Goal: Task Accomplishment & Management: Manage account settings

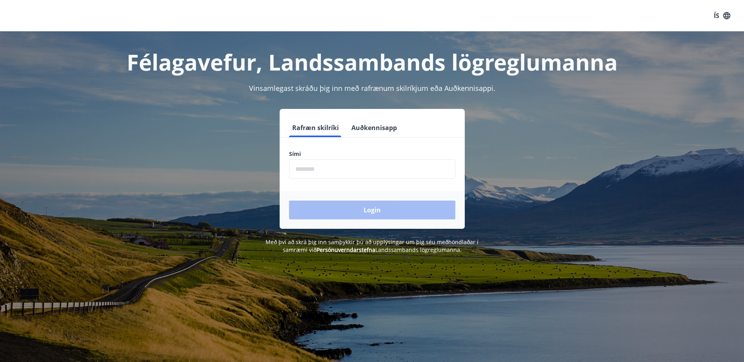
click at [307, 169] on input "phone" at bounding box center [372, 169] width 166 height 19
type input "********"
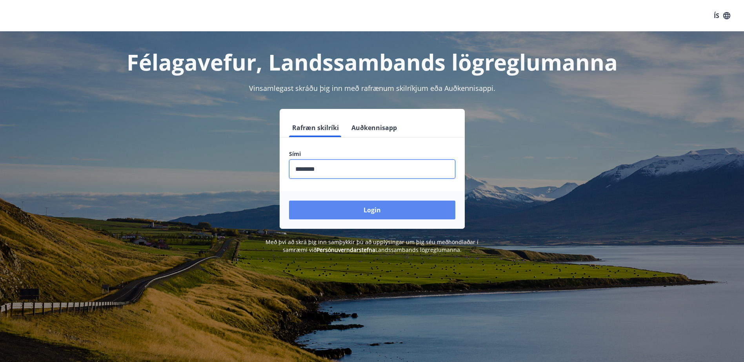
click at [375, 206] on button "Login" at bounding box center [372, 210] width 166 height 19
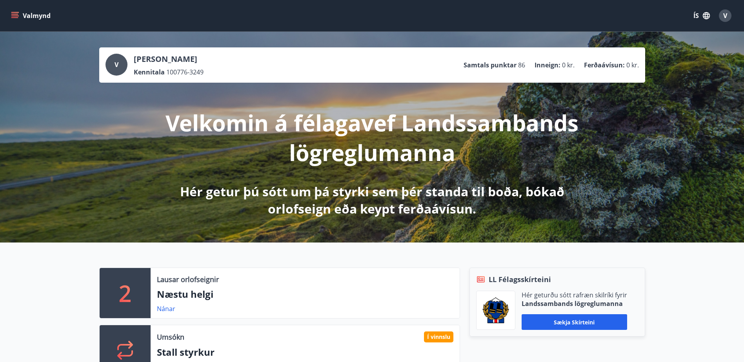
click at [13, 12] on icon "menu" at bounding box center [15, 16] width 8 height 8
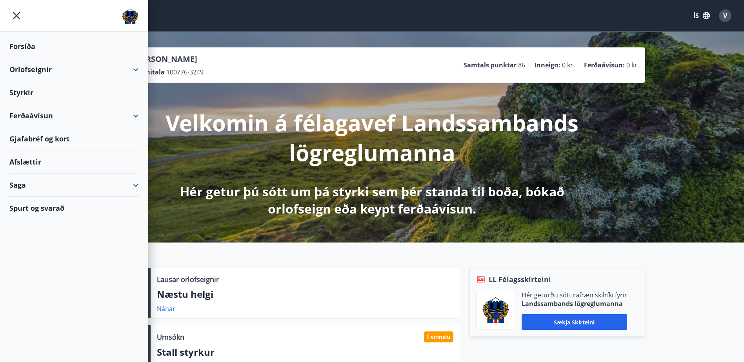
click at [22, 185] on div "Saga" at bounding box center [73, 185] width 129 height 23
click at [34, 240] on div "Umsóknir" at bounding box center [74, 238] width 116 height 16
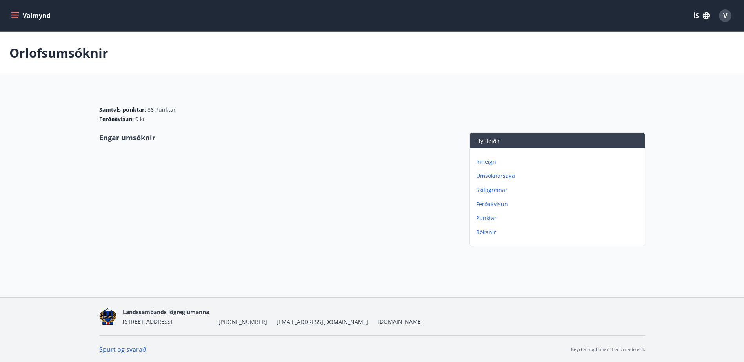
click at [13, 13] on icon "menu" at bounding box center [15, 12] width 9 height 1
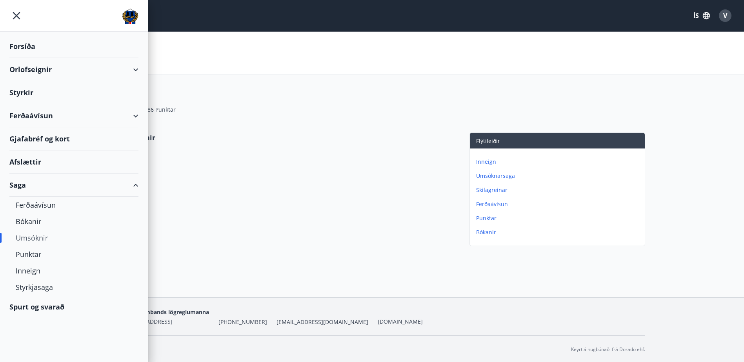
click at [30, 93] on div "Styrkir" at bounding box center [73, 92] width 129 height 23
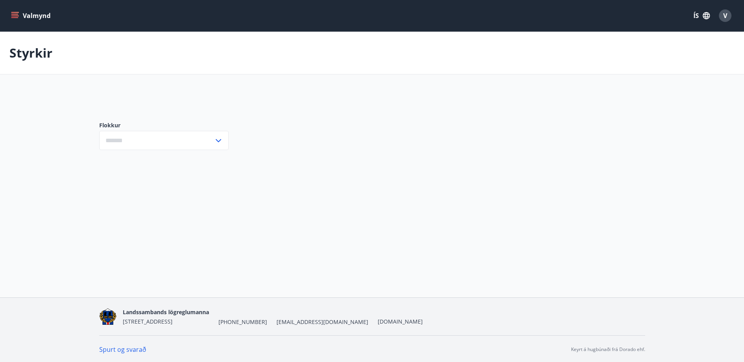
type input "***"
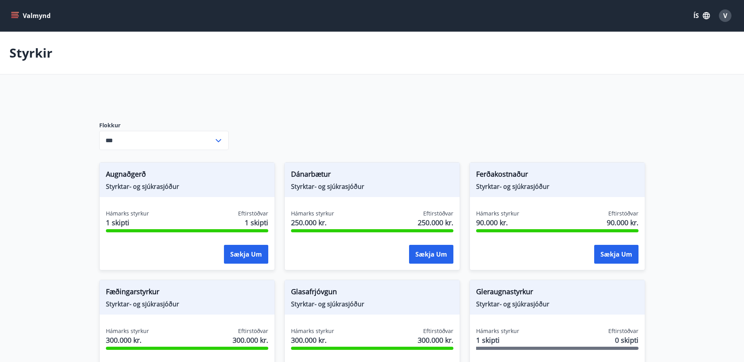
click at [17, 13] on icon "menu" at bounding box center [15, 16] width 8 height 8
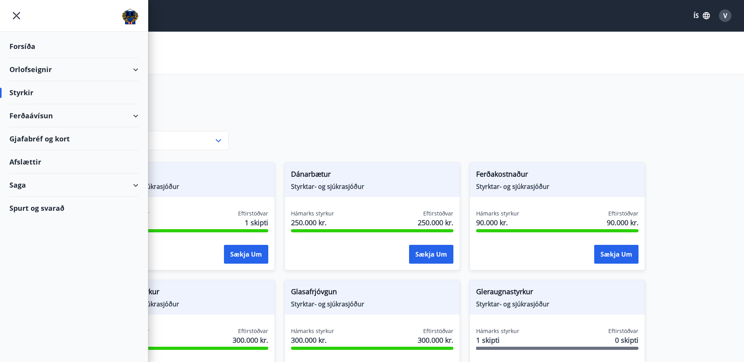
click at [138, 188] on icon at bounding box center [135, 185] width 9 height 9
click at [35, 287] on div "Styrkjasaga" at bounding box center [74, 287] width 116 height 16
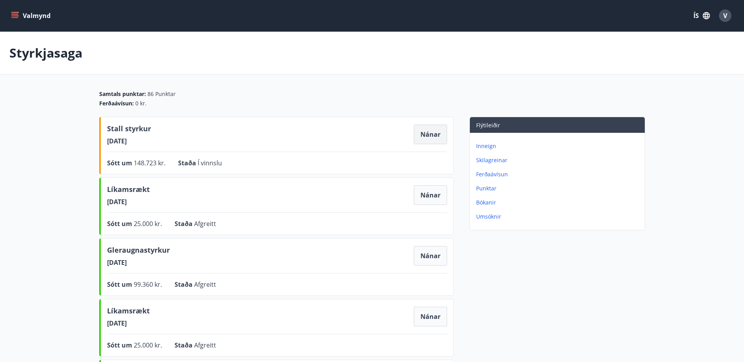
click at [434, 133] on button "Nánar" at bounding box center [430, 135] width 33 height 20
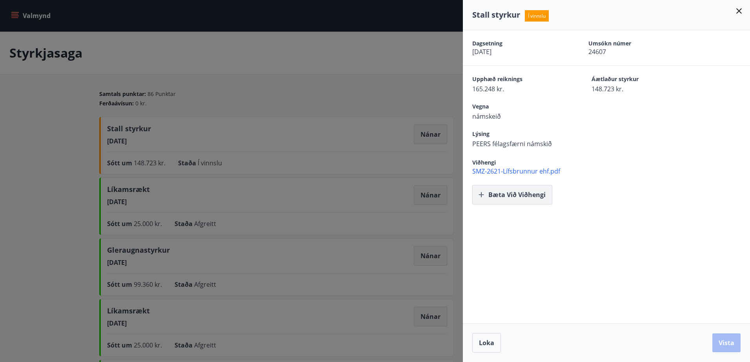
click at [513, 198] on button "Bæta við viðhengi" at bounding box center [512, 195] width 80 height 20
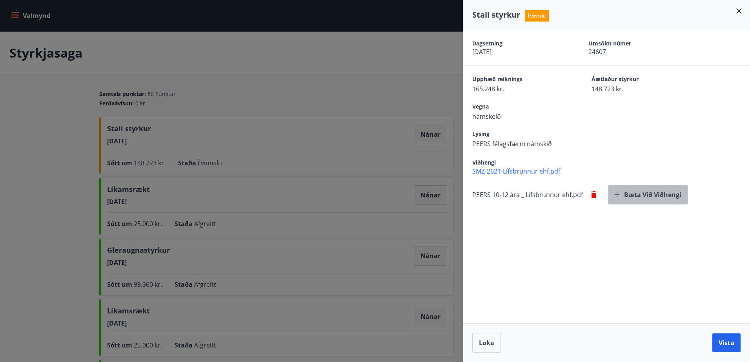
click at [665, 193] on button "Bæta við viðhengi" at bounding box center [648, 195] width 80 height 20
click at [591, 252] on div "Dagsetning 16.09.2025 Umsókn númer 24607 Upphæð reiknings 165.248 kr. Áætlaður …" at bounding box center [606, 176] width 287 height 293
click at [730, 345] on button "Vista" at bounding box center [726, 343] width 28 height 19
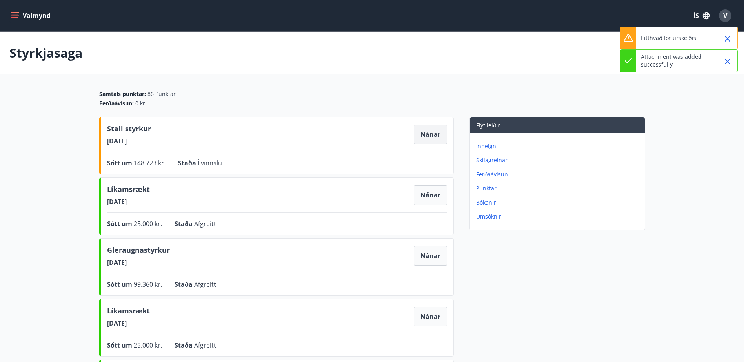
click at [431, 134] on button "Nánar" at bounding box center [430, 135] width 33 height 20
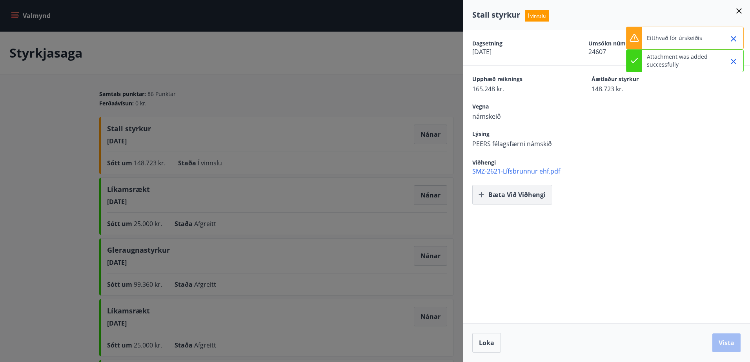
click at [481, 197] on icon "button" at bounding box center [481, 195] width 8 height 8
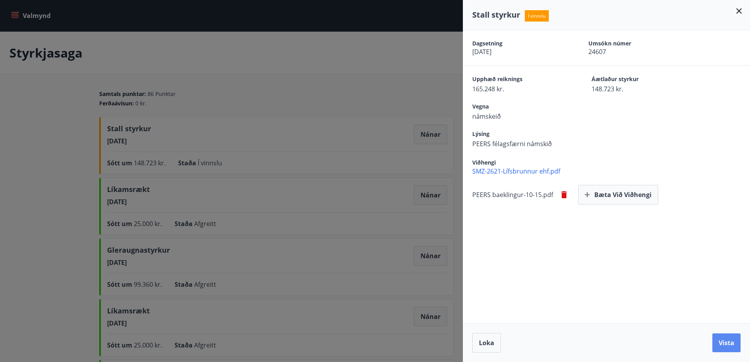
click at [728, 345] on button "Vista" at bounding box center [726, 343] width 28 height 19
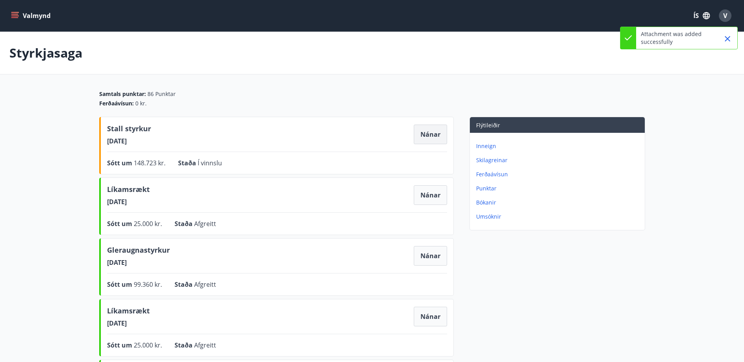
click at [439, 134] on button "Nánar" at bounding box center [430, 135] width 33 height 20
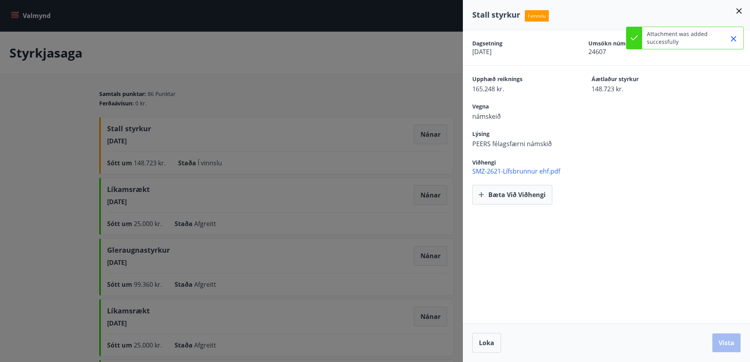
click at [525, 172] on span "SMZ-2621-Lífsbrunnur ehf.pdf" at bounding box center [611, 171] width 278 height 9
click at [542, 268] on div "Dagsetning 16.09.2025 Umsókn númer 24607 Upphæð reiknings 165.248 kr. Áætlaður …" at bounding box center [606, 176] width 287 height 293
click at [726, 342] on div "Loka Vista" at bounding box center [606, 343] width 268 height 20
click at [730, 341] on div "Loka Vista" at bounding box center [606, 343] width 268 height 20
click at [482, 343] on span "Loka" at bounding box center [486, 343] width 15 height 9
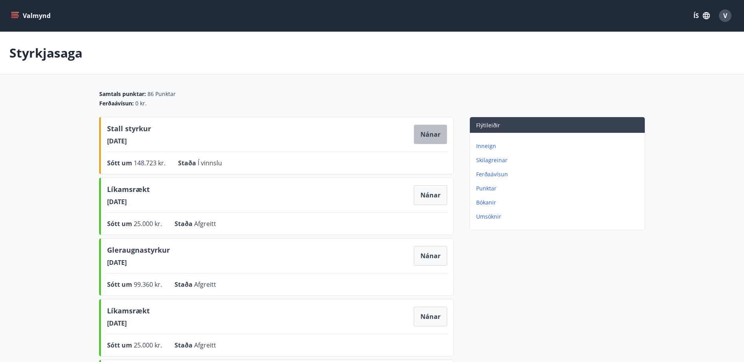
click at [434, 132] on button "Nánar" at bounding box center [430, 135] width 33 height 20
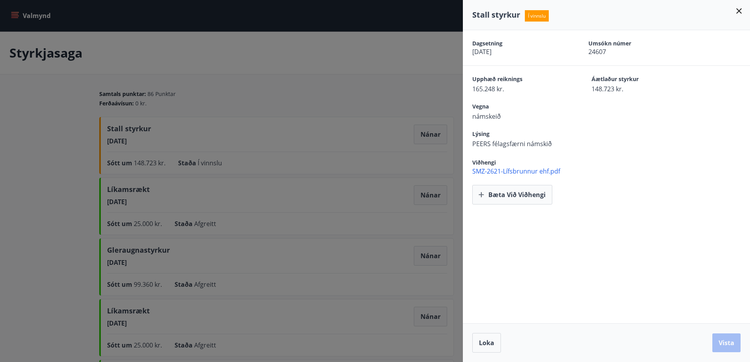
click at [495, 116] on span "námskeið" at bounding box center [518, 116] width 92 height 9
click at [504, 115] on span "námskeið" at bounding box center [518, 116] width 92 height 9
click at [490, 341] on span "Loka" at bounding box center [486, 343] width 15 height 9
